Goal: Information Seeking & Learning: Learn about a topic

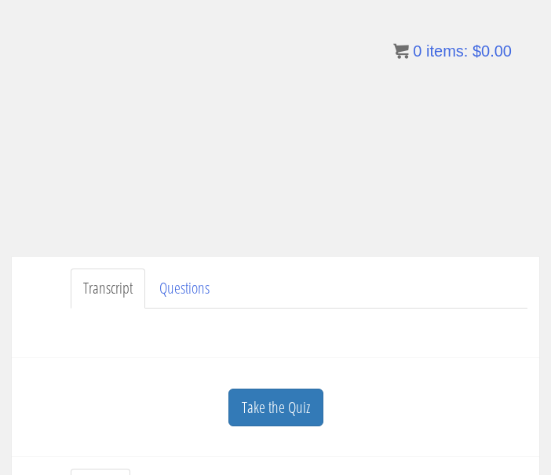
scroll to position [164, 0]
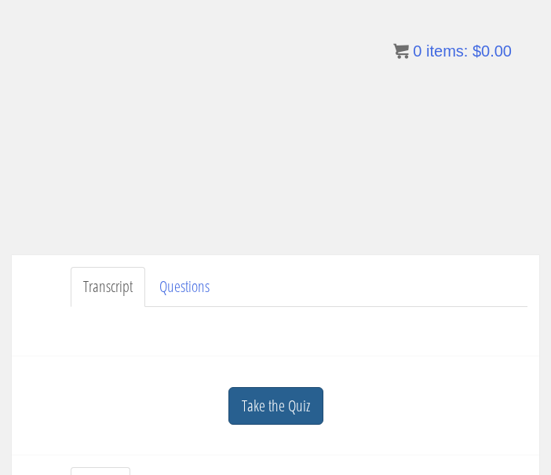
click at [250, 398] on link "Take the Quiz" at bounding box center [275, 406] width 95 height 38
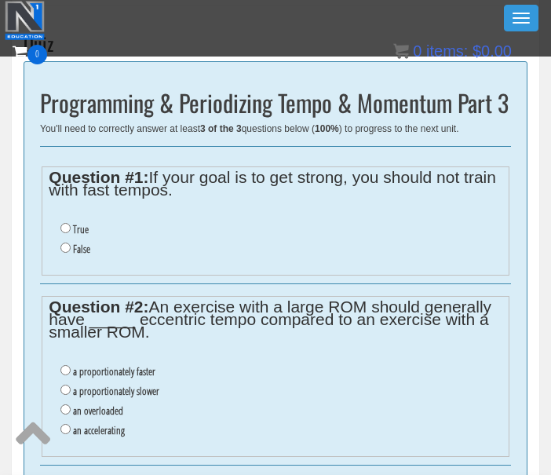
scroll to position [486, 0]
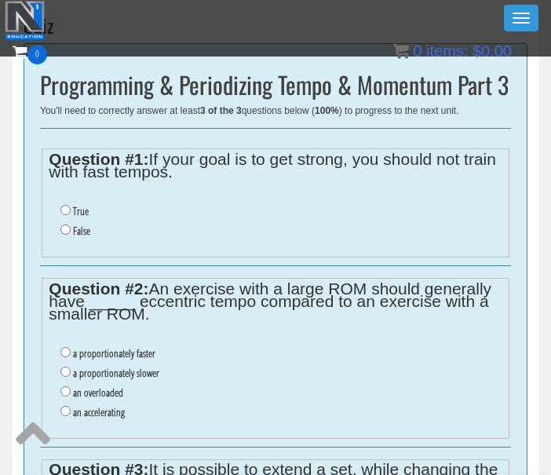
click at [65, 232] on li "False" at bounding box center [280, 231] width 441 height 20
click at [63, 225] on input "False" at bounding box center [65, 230] width 10 height 10
radio input "true"
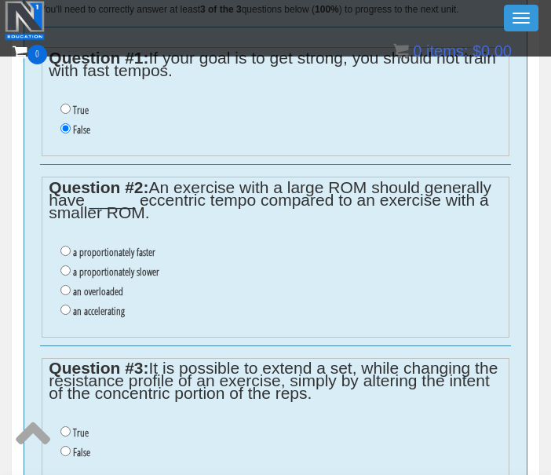
scroll to position [590, 0]
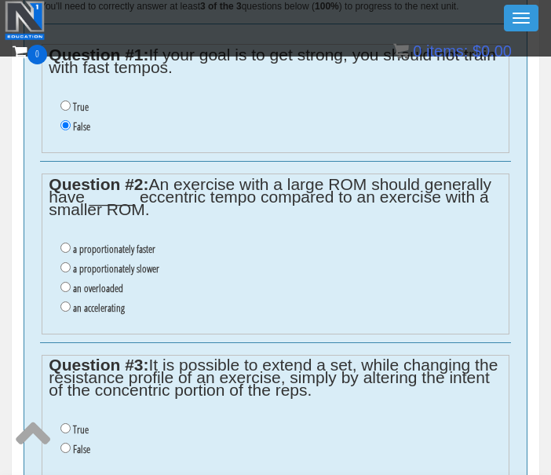
click at [68, 262] on input "a proportionately slower" at bounding box center [65, 267] width 10 height 10
radio input "true"
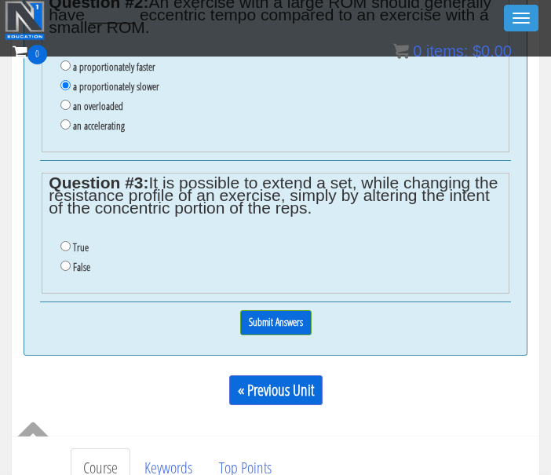
scroll to position [773, 0]
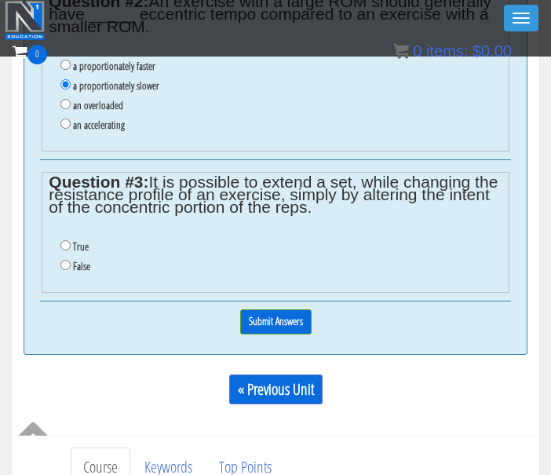
click at [68, 240] on input "True" at bounding box center [65, 245] width 10 height 10
radio input "true"
click at [247, 309] on input "Submit Answers" at bounding box center [275, 321] width 71 height 24
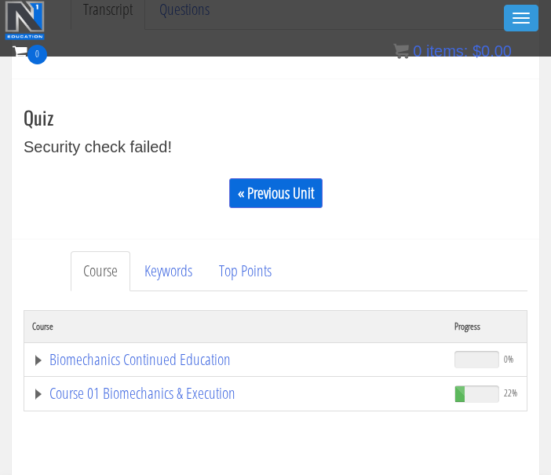
scroll to position [369, 0]
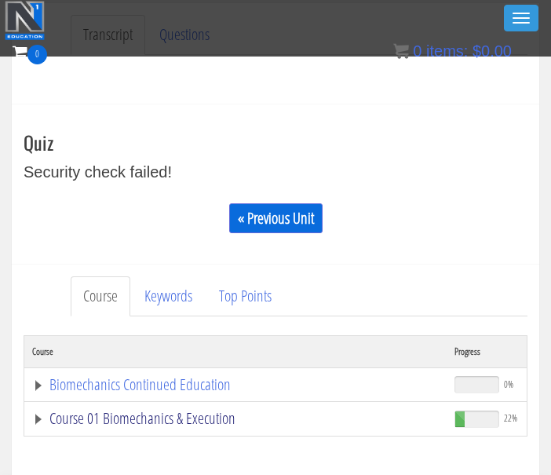
click at [154, 421] on link "Course 01 Biomechanics & Execution" at bounding box center [235, 419] width 407 height 16
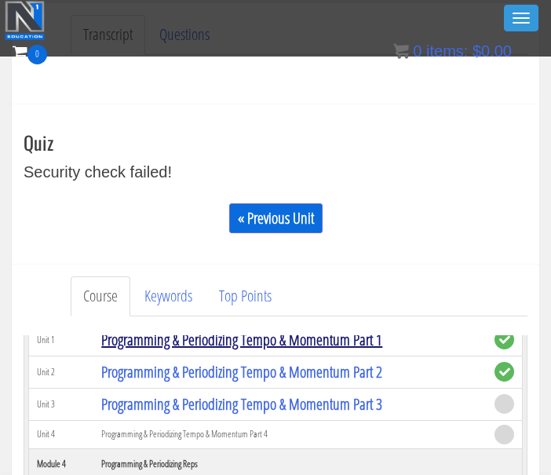
scroll to position [1048, 0]
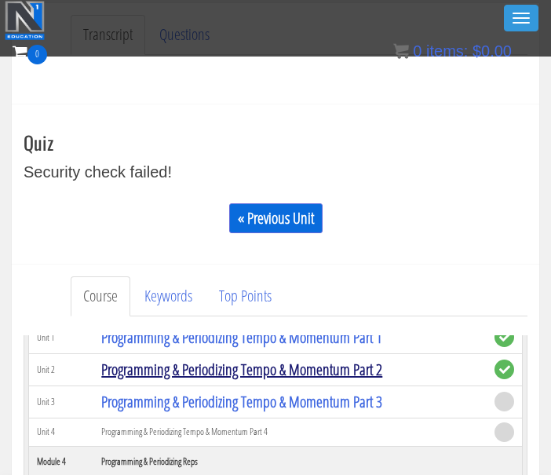
click at [157, 366] on link "Programming & Periodizing Tempo & Momentum Part 2" at bounding box center [241, 369] width 281 height 21
click at [160, 370] on link "Programming & Periodizing Tempo & Momentum Part 2" at bounding box center [241, 369] width 281 height 21
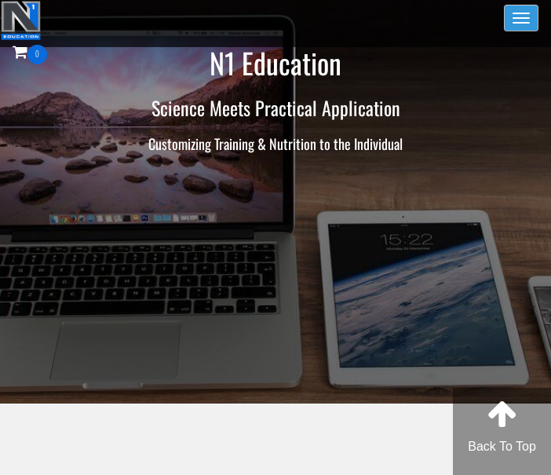
click at [520, 18] on span "button" at bounding box center [521, 18] width 17 height 2
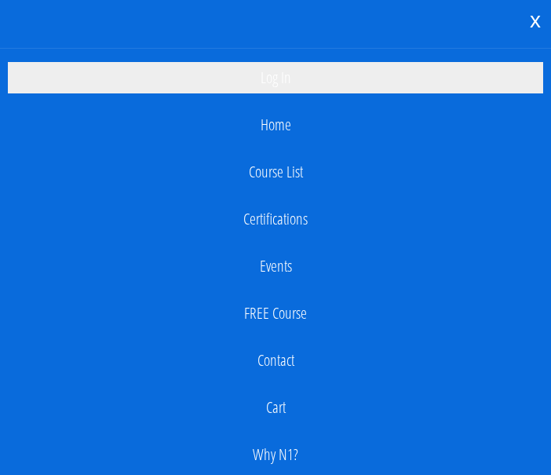
click at [269, 80] on link "Log In" at bounding box center [276, 77] width 536 height 31
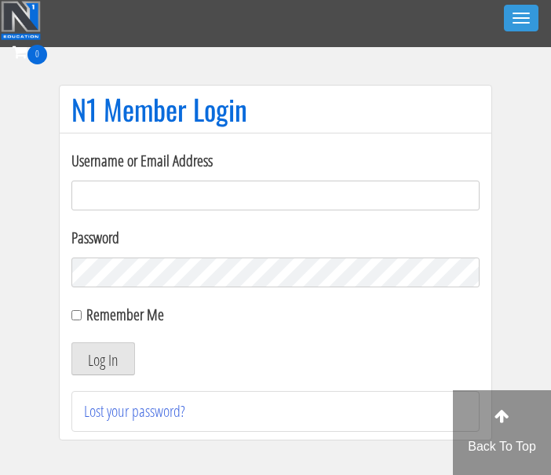
type input "[EMAIL_ADDRESS][DOMAIN_NAME]"
click at [103, 359] on button "Log In" at bounding box center [103, 358] width 64 height 33
click at [106, 360] on button "Log In" at bounding box center [103, 358] width 64 height 33
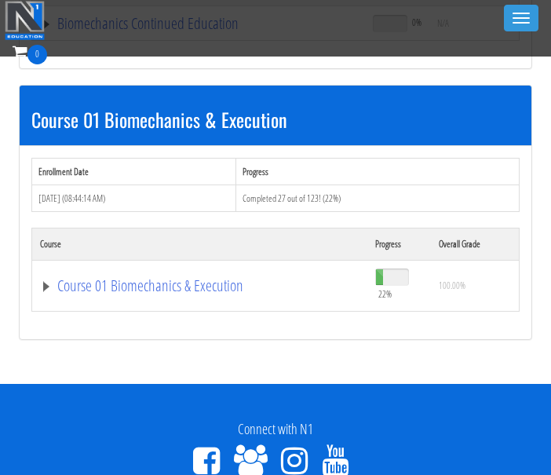
scroll to position [377, 0]
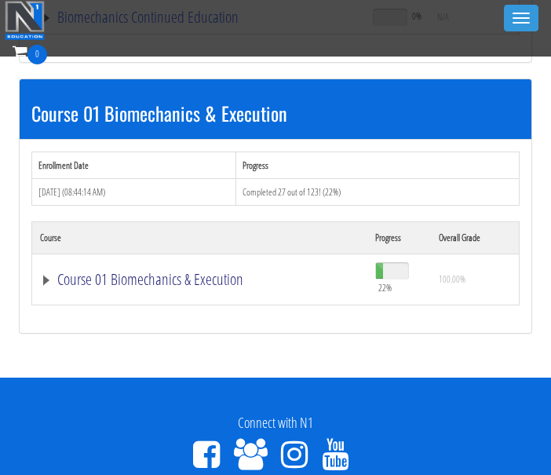
click at [185, 25] on link "Course 01 Biomechanics & Execution" at bounding box center [198, 17] width 317 height 16
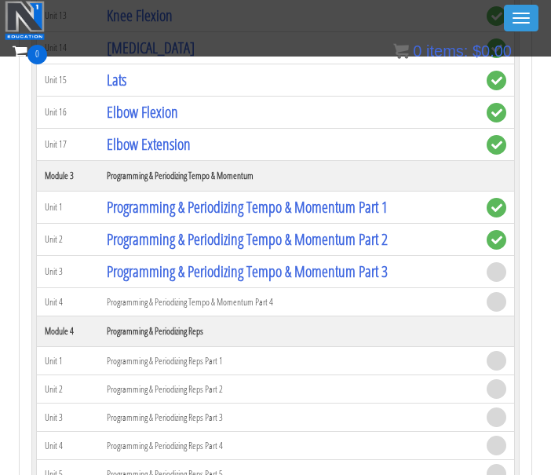
scroll to position [1430, 0]
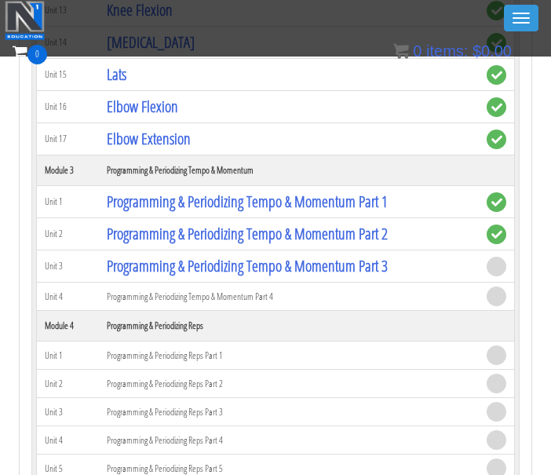
click at [210, 243] on td "Programming & Periodizing Tempo & Momentum Part 2" at bounding box center [289, 234] width 380 height 32
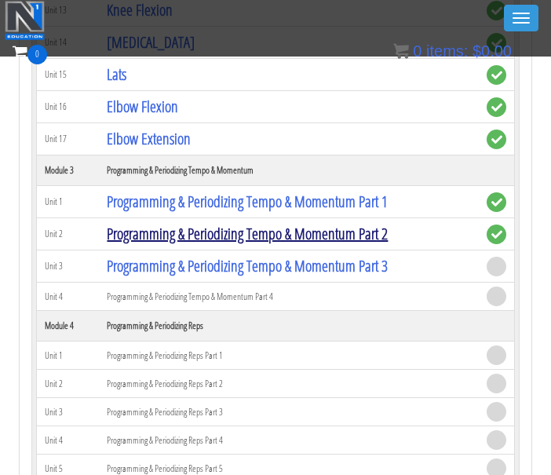
click at [210, 232] on link "Programming & Periodizing Tempo & Momentum Part 2" at bounding box center [247, 233] width 281 height 21
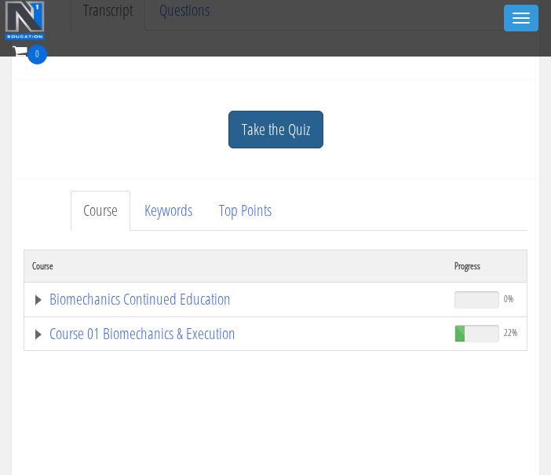
scroll to position [375, 0]
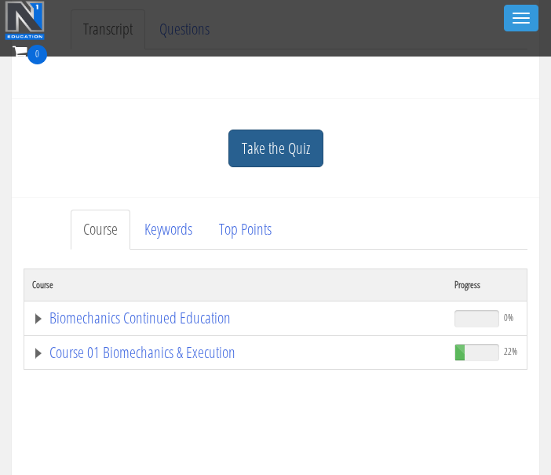
click at [256, 147] on link "Take the Quiz" at bounding box center [275, 149] width 95 height 38
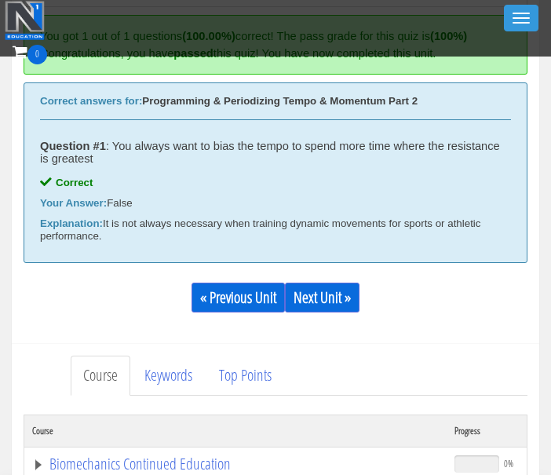
scroll to position [583, 0]
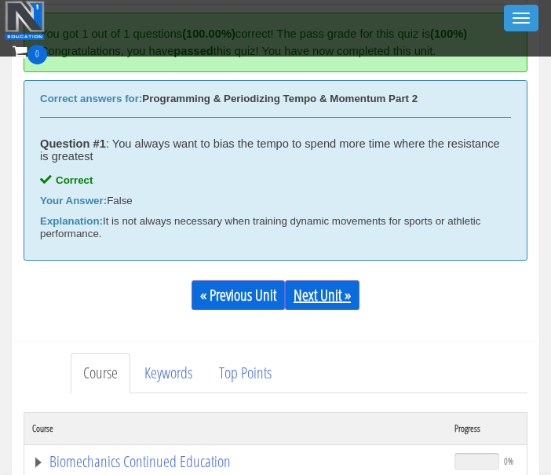
click at [331, 292] on link "Next Unit »" at bounding box center [322, 295] width 75 height 30
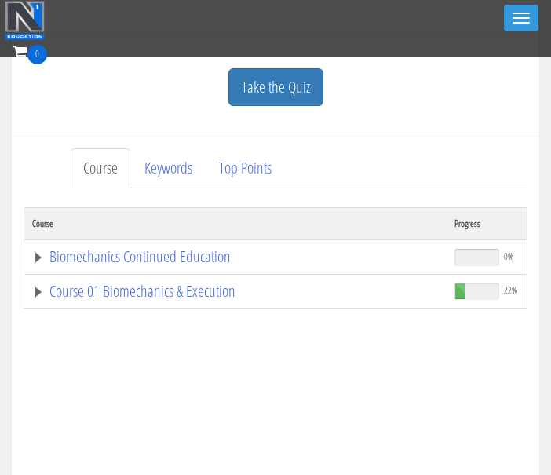
scroll to position [392, 0]
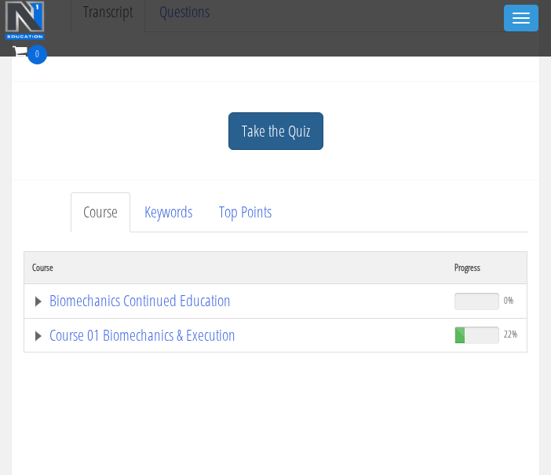
click at [263, 123] on link "Take the Quiz" at bounding box center [275, 131] width 95 height 38
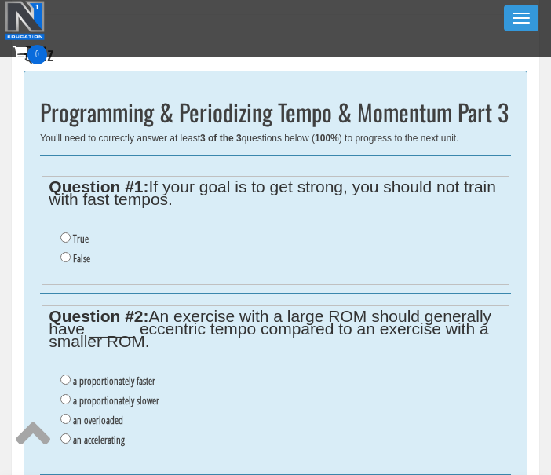
scroll to position [459, 0]
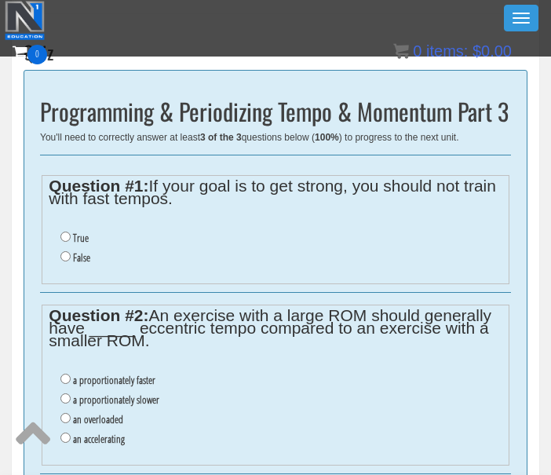
click at [63, 254] on input "False" at bounding box center [65, 256] width 10 height 10
radio input "true"
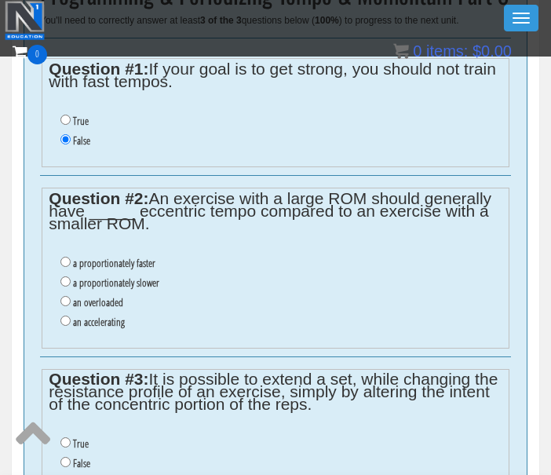
scroll to position [577, 0]
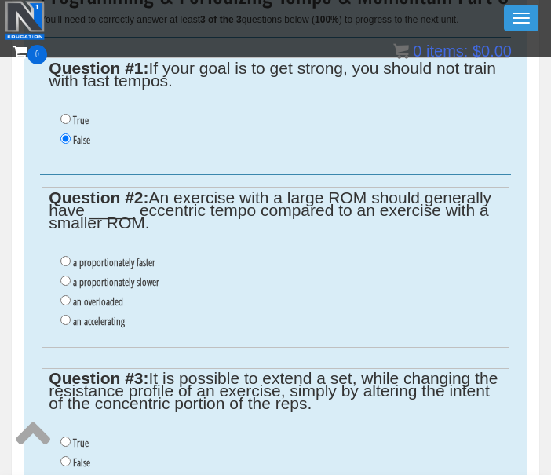
click at [62, 276] on input "a proportionately slower" at bounding box center [65, 281] width 10 height 10
radio input "true"
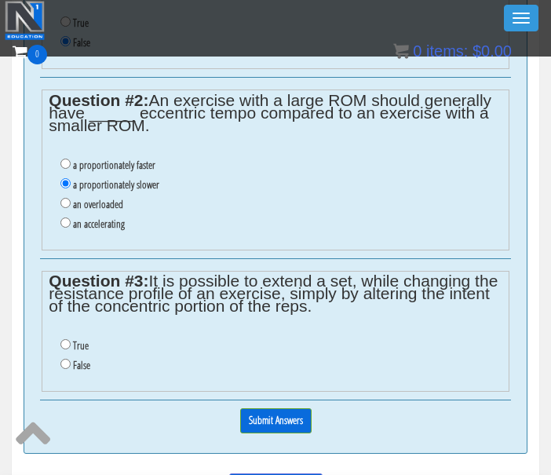
scroll to position [706, 0]
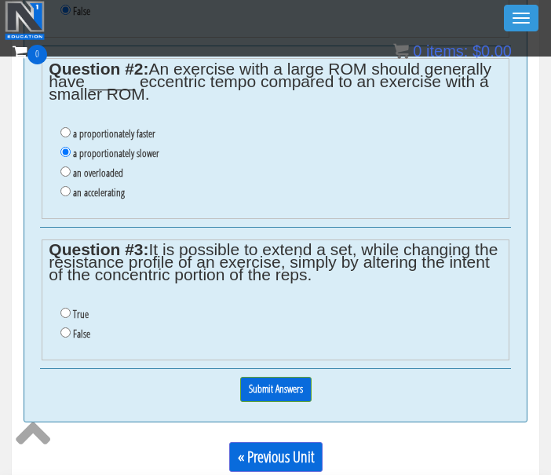
click at [67, 308] on input "True" at bounding box center [65, 313] width 10 height 10
radio input "true"
click at [266, 377] on input "Submit Answers" at bounding box center [275, 389] width 71 height 24
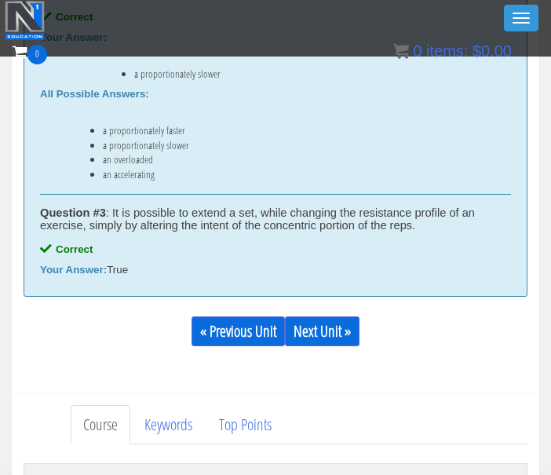
scroll to position [834, 0]
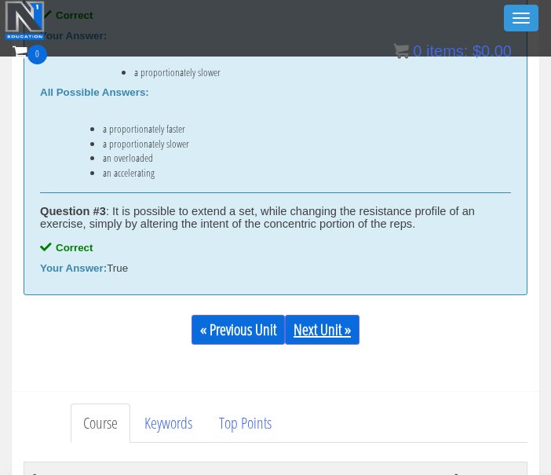
click at [309, 321] on link "Next Unit »" at bounding box center [322, 330] width 75 height 30
